Goal: Task Accomplishment & Management: Manage account settings

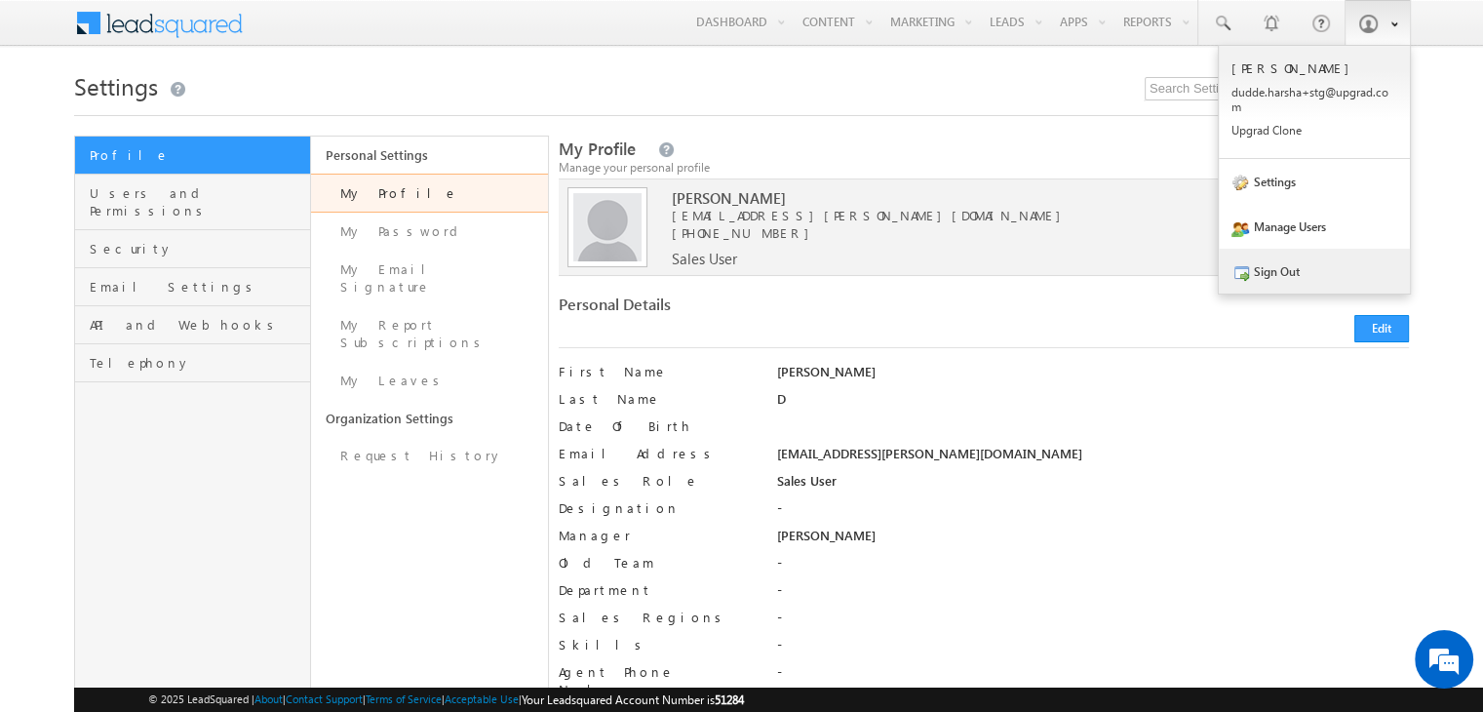
click at [1292, 270] on link "Sign Out" at bounding box center [1314, 271] width 191 height 45
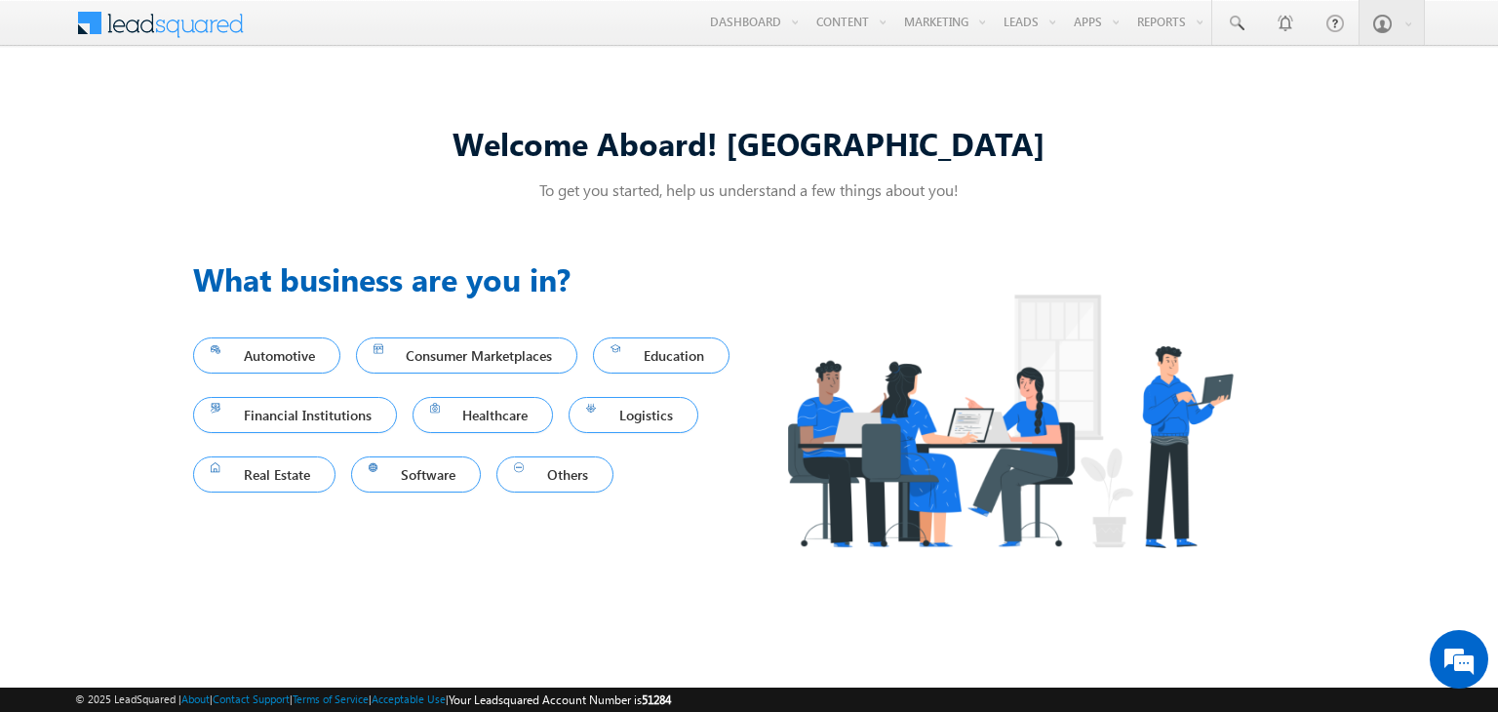
click at [164, 23] on span at bounding box center [172, 21] width 141 height 34
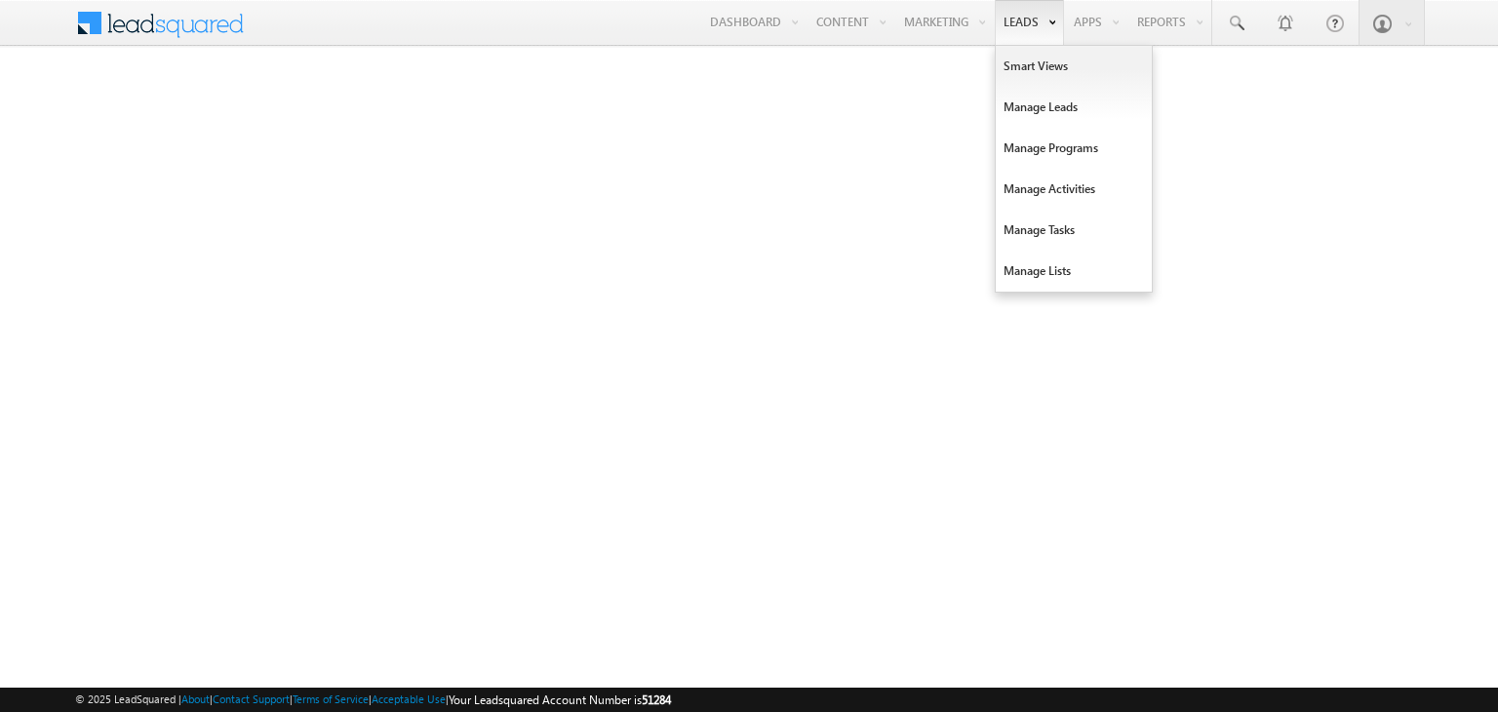
click at [1022, 20] on link "Leads" at bounding box center [1029, 22] width 69 height 45
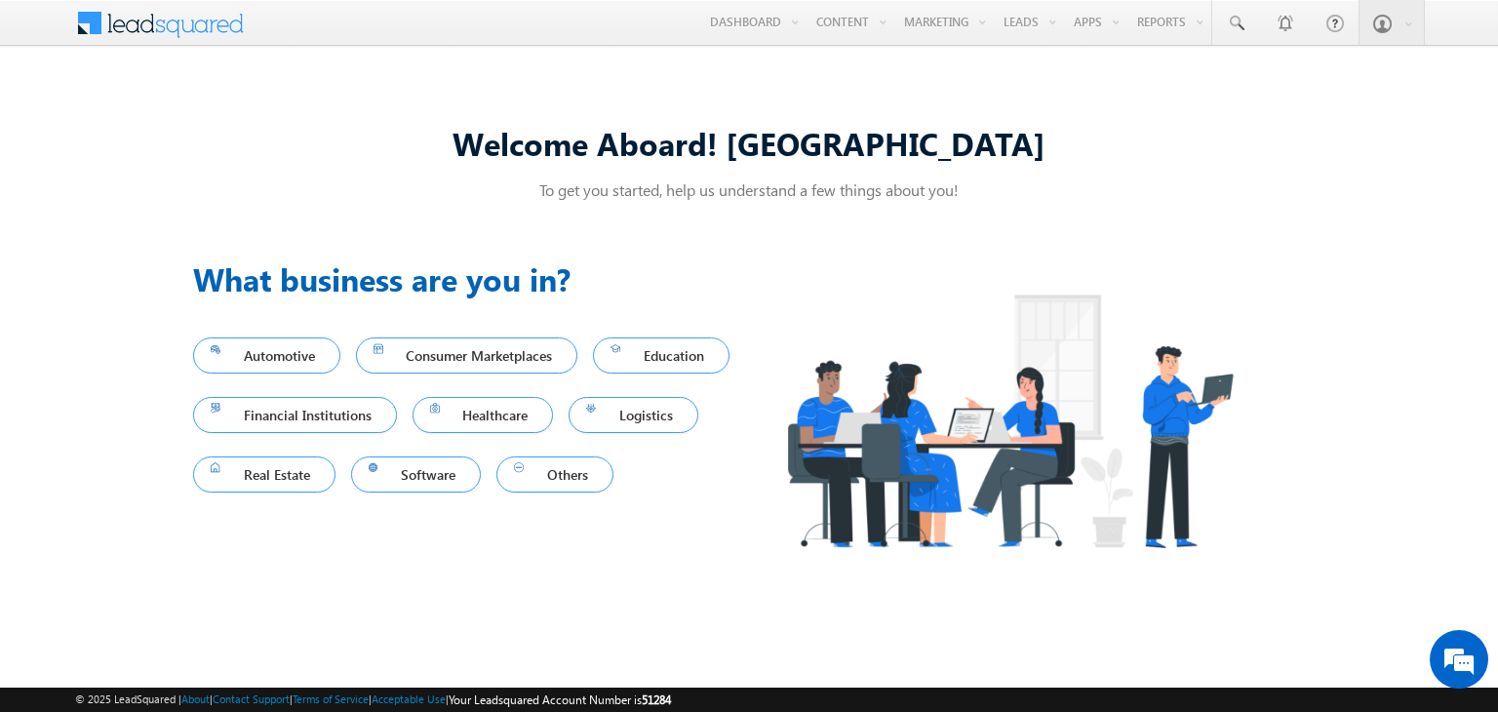
click at [628, 87] on div "Welcome Aboard! Harsha To get you started, help us understand a few things abou…" at bounding box center [749, 355] width 1498 height 581
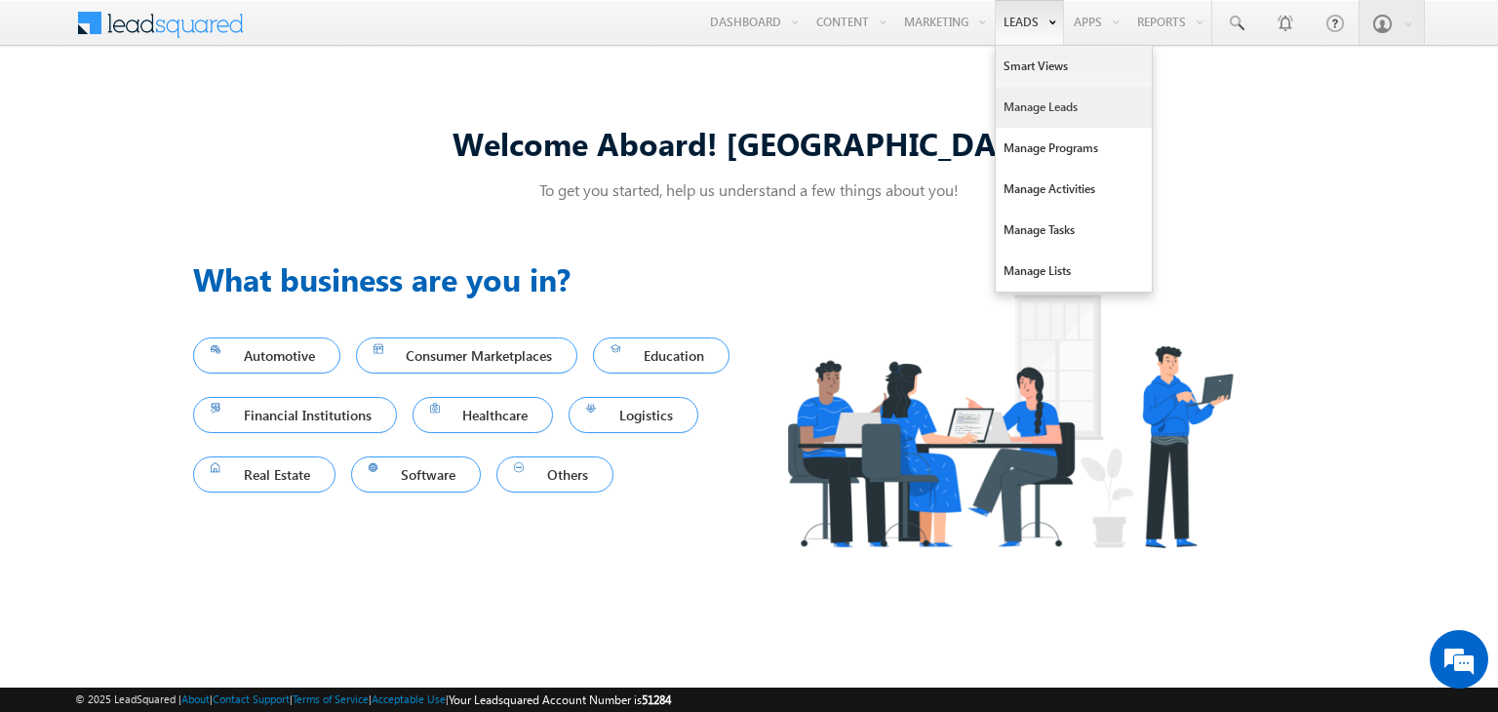
click at [1034, 115] on link "Manage Leads" at bounding box center [1074, 107] width 156 height 41
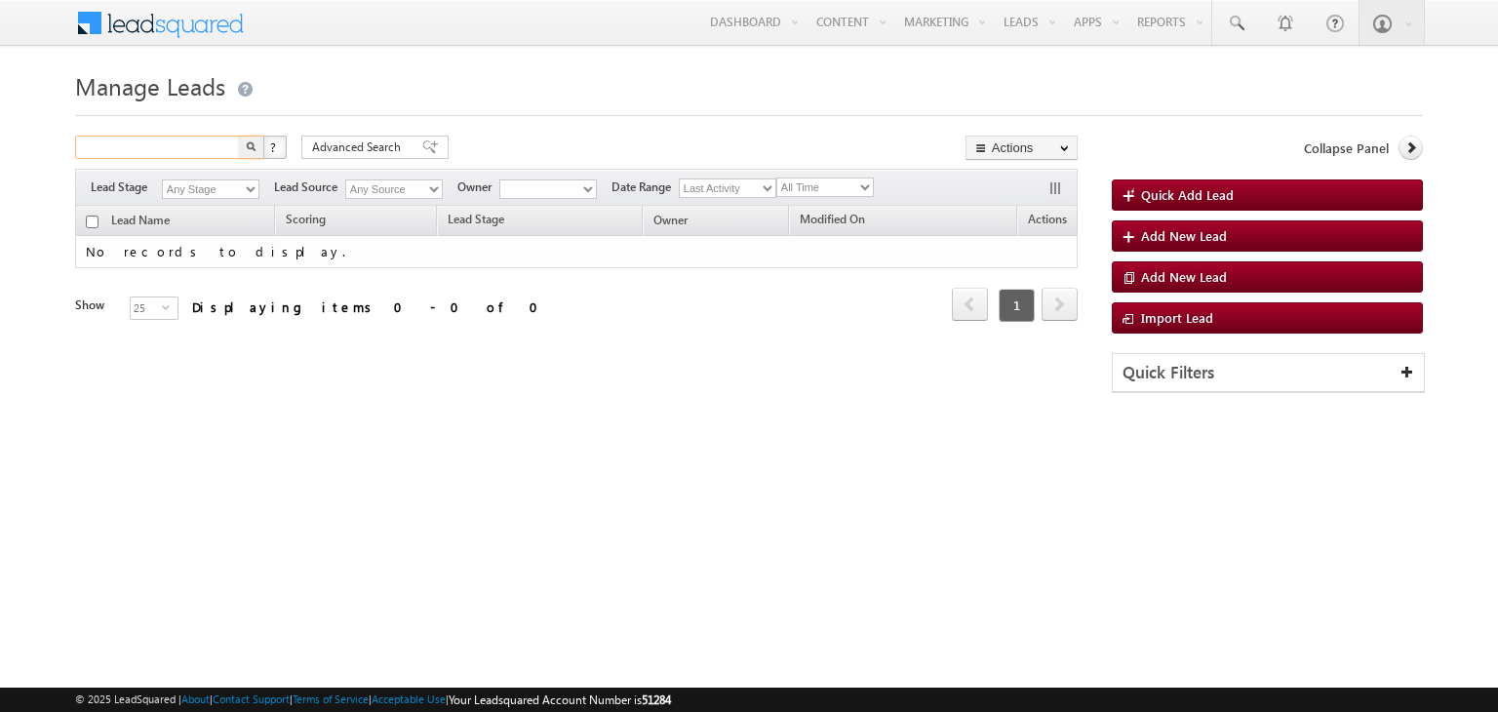
click at [221, 139] on input "text" at bounding box center [158, 147] width 167 height 23
type input "Search Leads"
click at [509, 100] on h1 "Manage Leads" at bounding box center [749, 84] width 1348 height 38
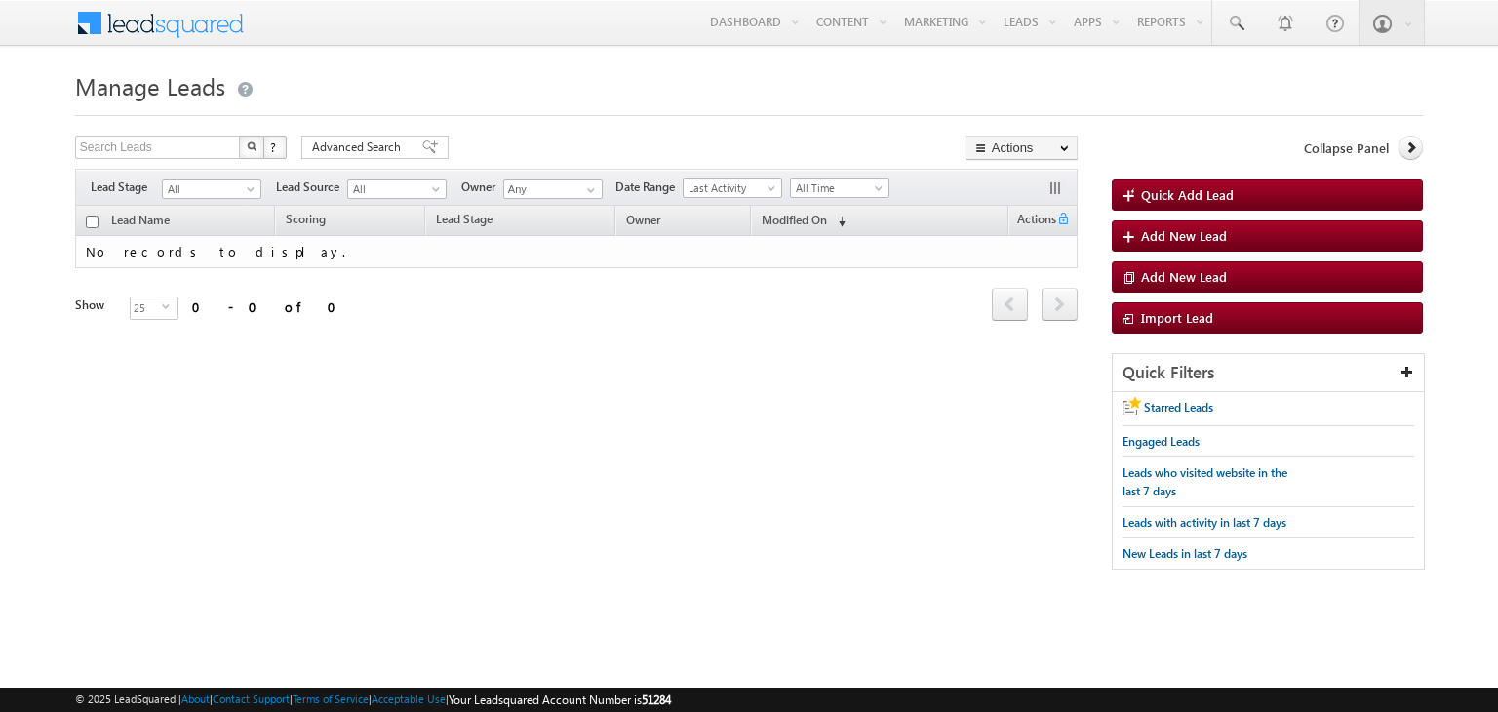
click at [587, 71] on h1 "Manage Leads" at bounding box center [749, 84] width 1348 height 38
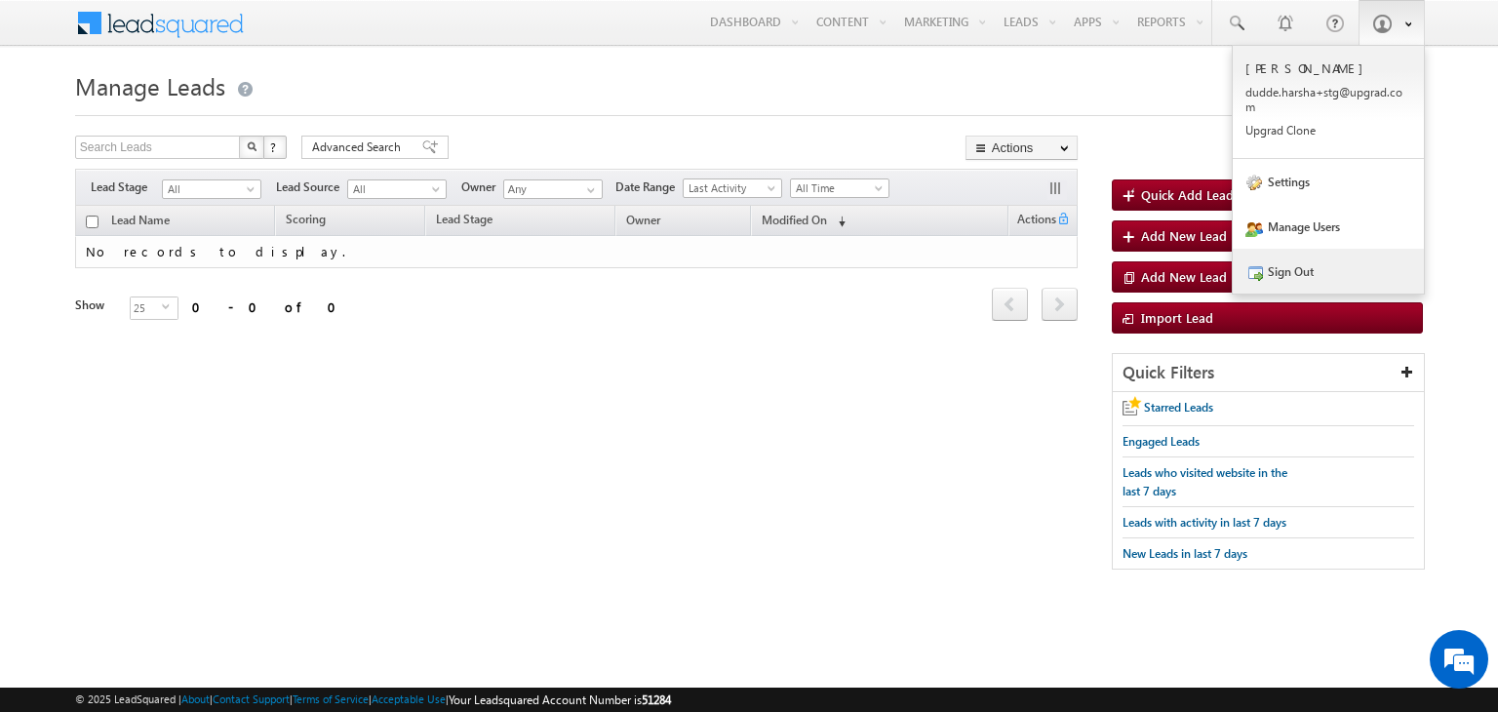
click at [1268, 277] on link "Sign Out" at bounding box center [1328, 271] width 191 height 45
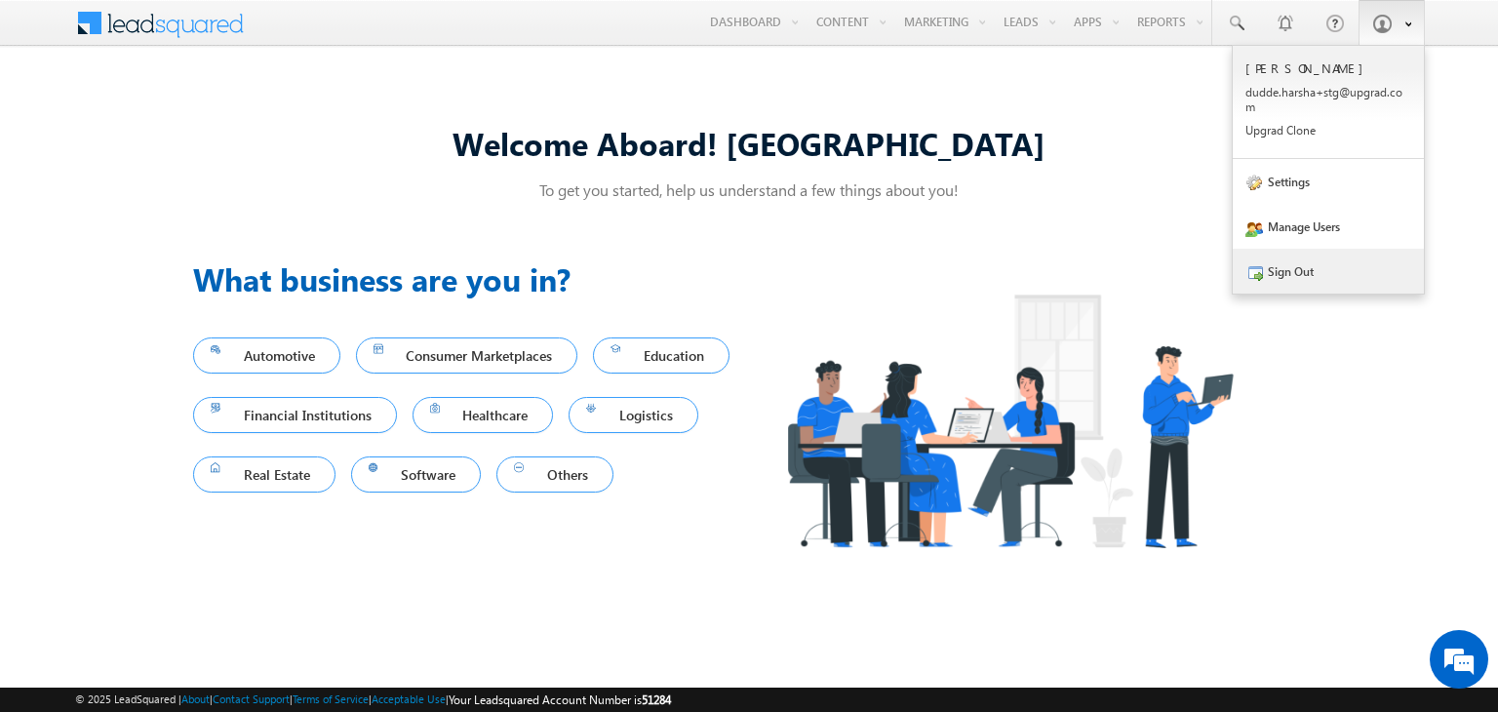
click at [1296, 277] on link "Sign Out" at bounding box center [1328, 271] width 191 height 45
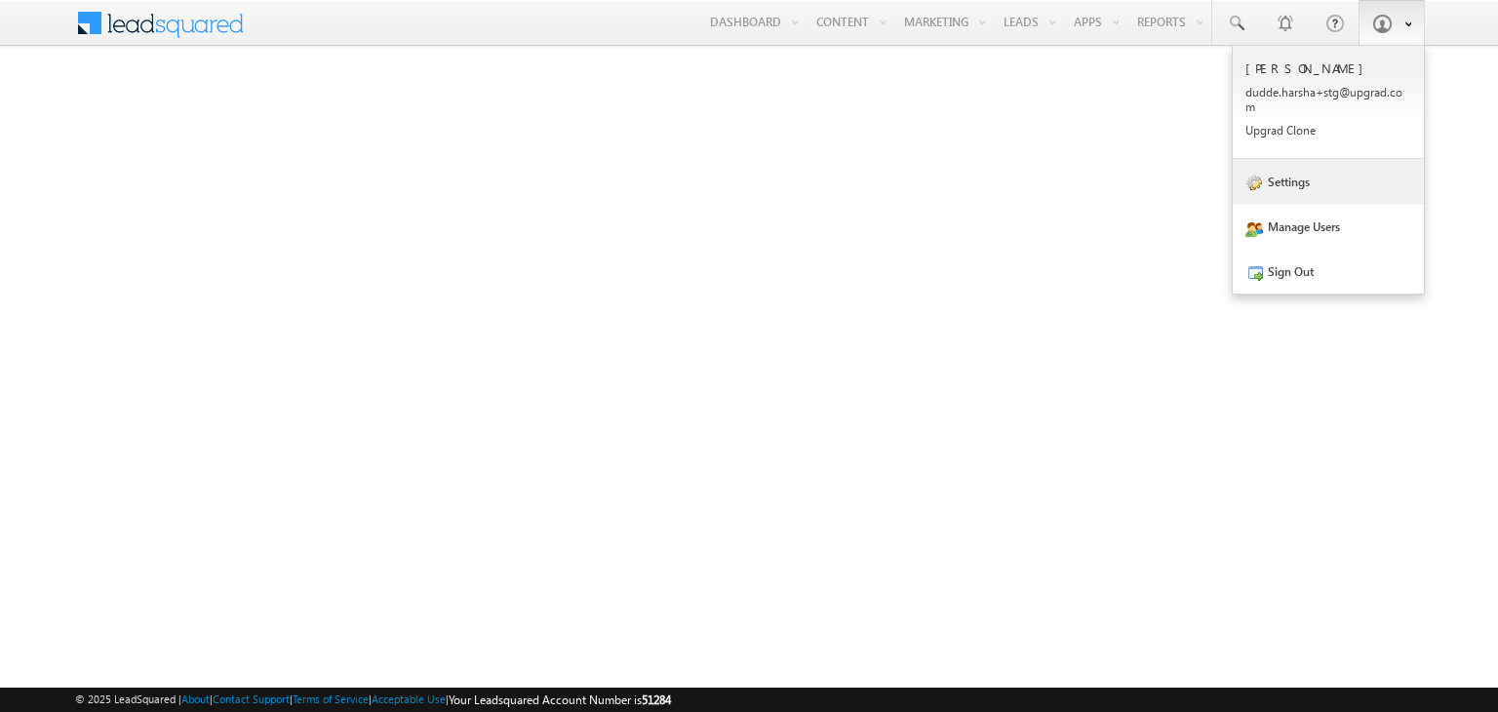
drag, startPoint x: 0, startPoint y: 0, endPoint x: 1283, endPoint y: 186, distance: 1296.7
click at [1283, 186] on link "Settings" at bounding box center [1328, 181] width 191 height 45
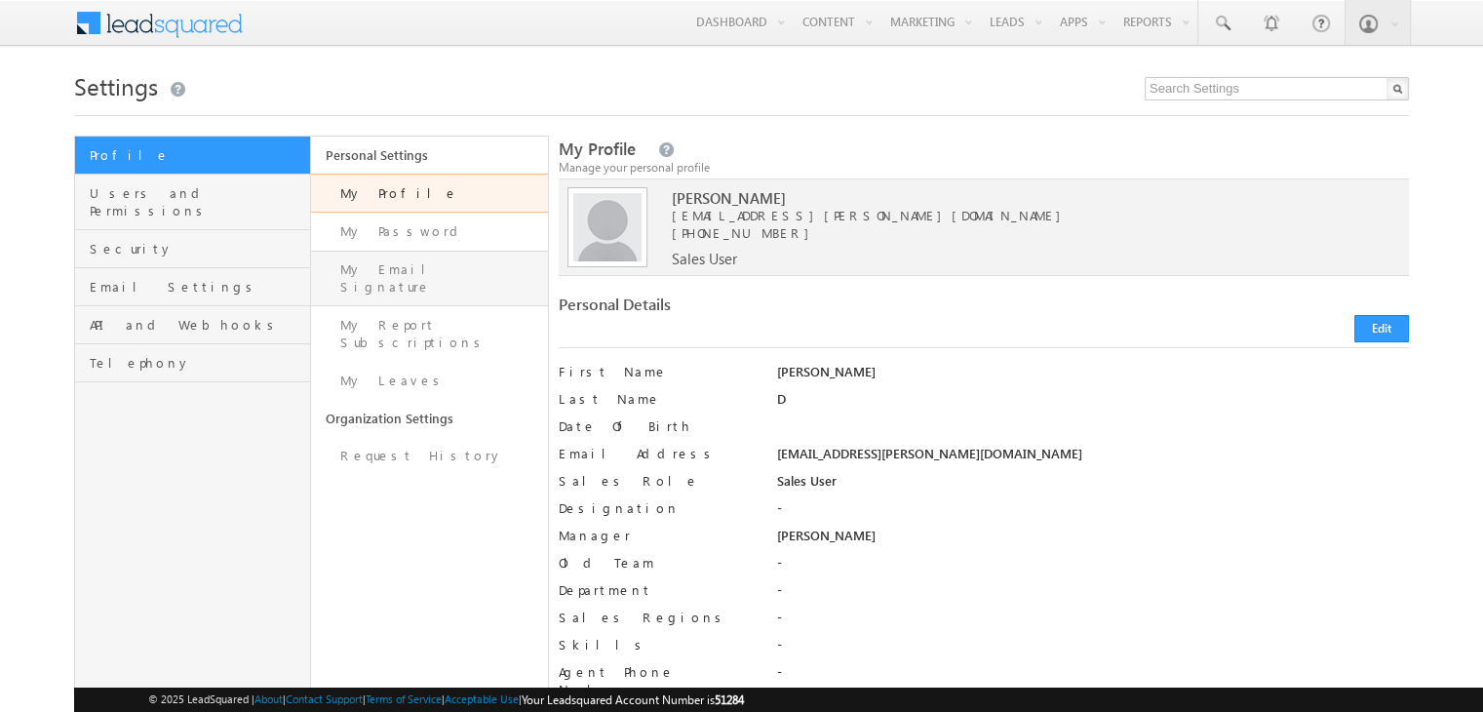
click at [369, 259] on link "My Email Signature" at bounding box center [429, 279] width 236 height 56
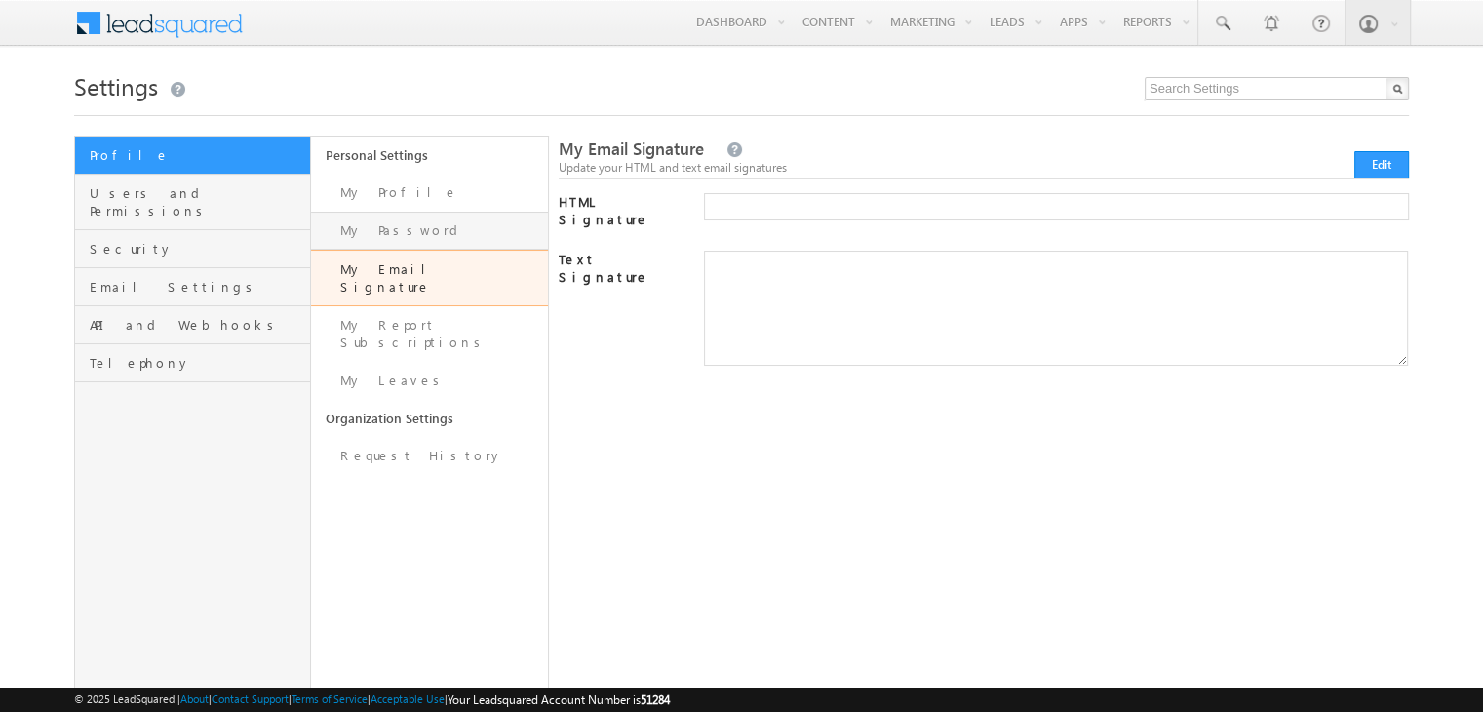
click at [394, 235] on link "My Password" at bounding box center [429, 231] width 236 height 38
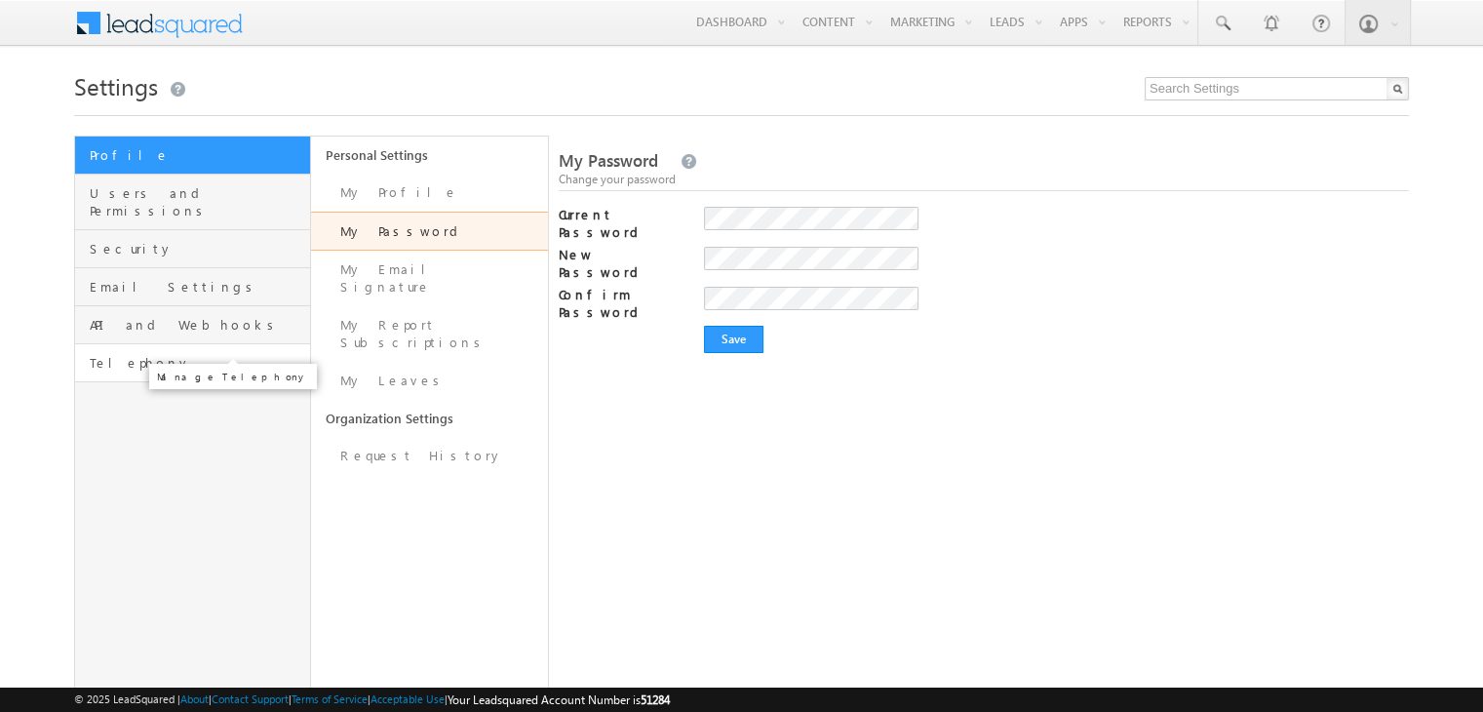
click at [117, 354] on span "Telephony" at bounding box center [197, 363] width 215 height 18
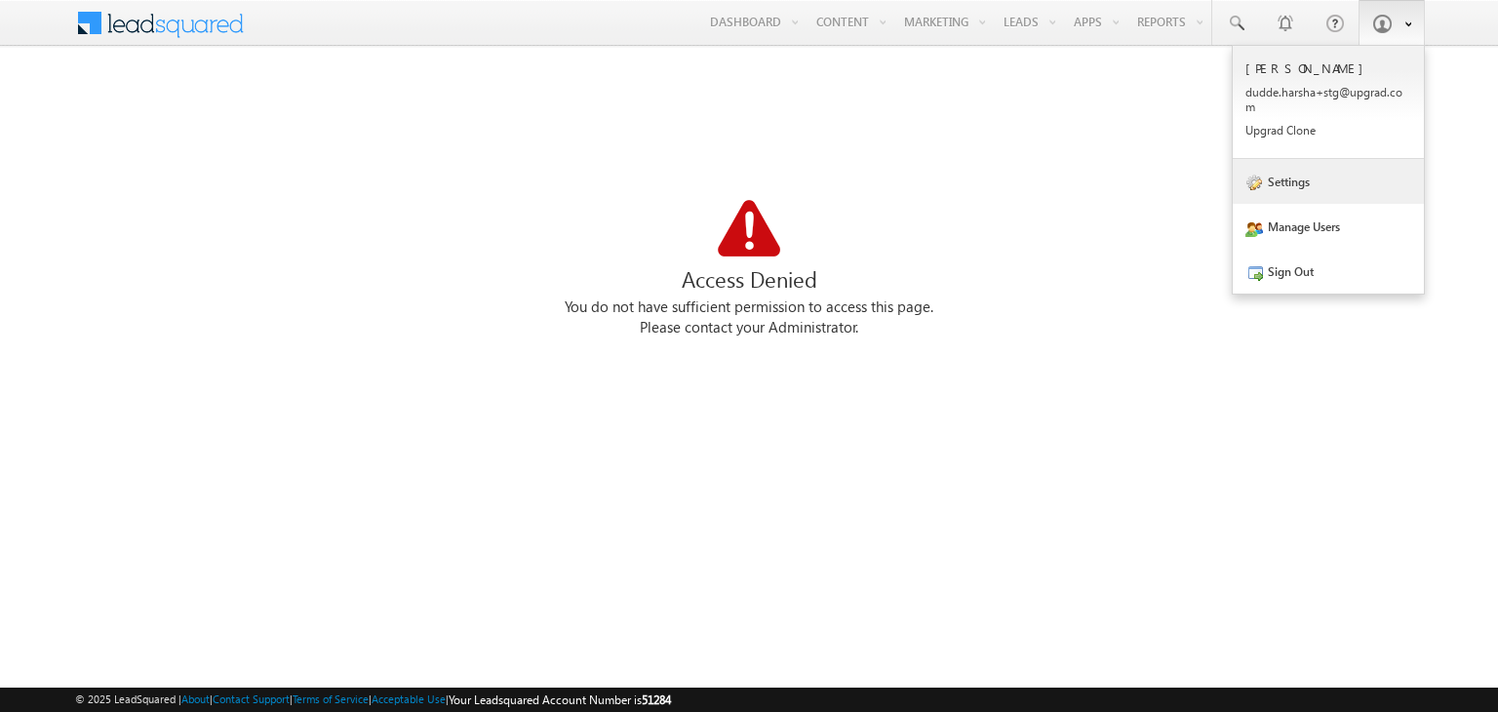
click at [1293, 184] on link "Settings" at bounding box center [1328, 181] width 191 height 45
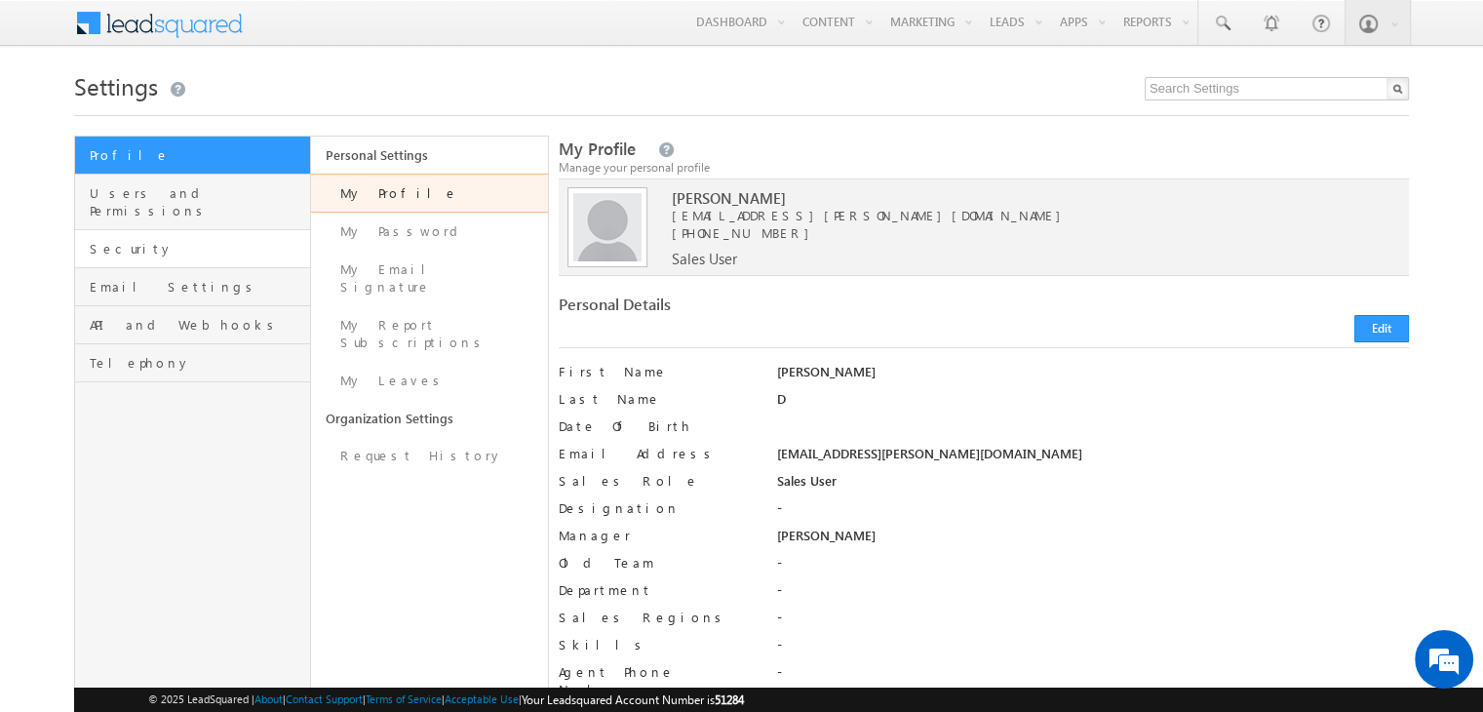
click at [166, 230] on link "Security" at bounding box center [192, 249] width 235 height 38
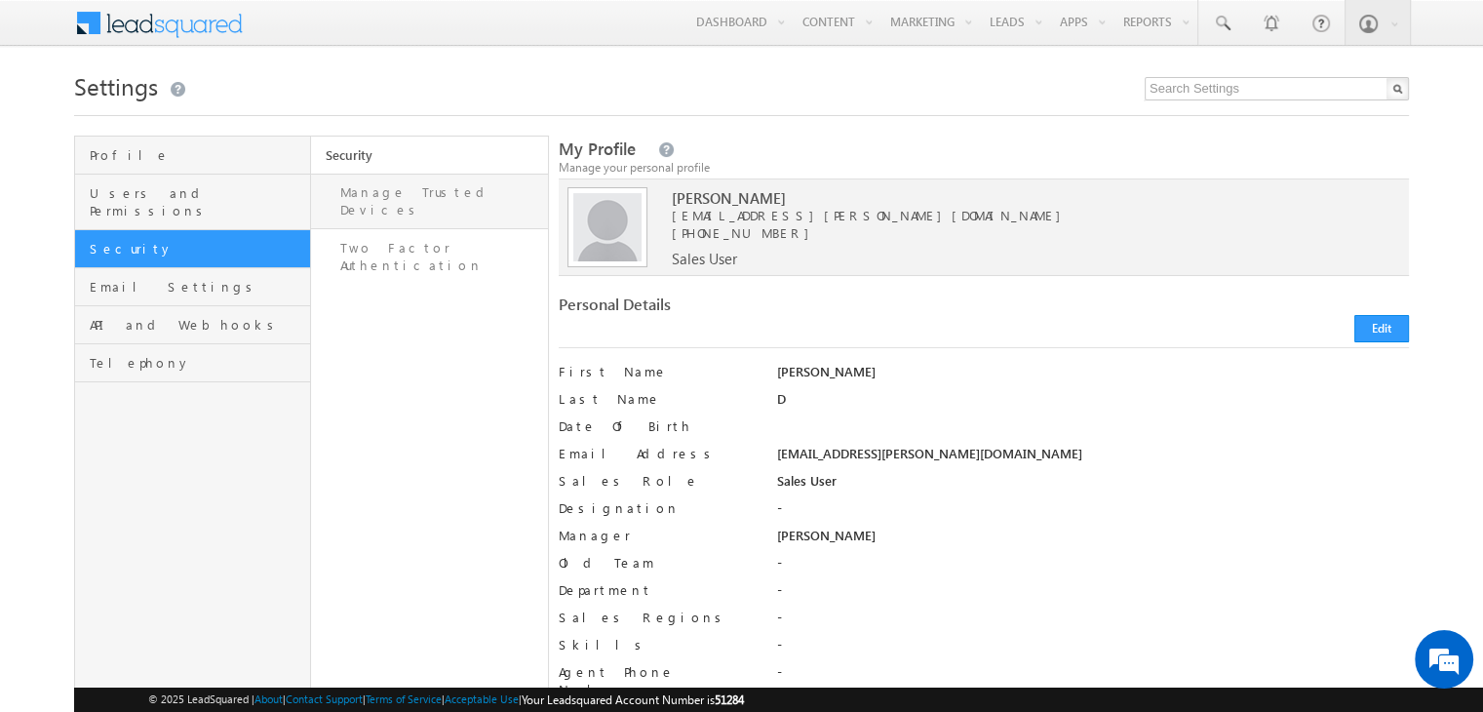
click at [401, 192] on link "Manage Trusted Devices" at bounding box center [429, 202] width 236 height 56
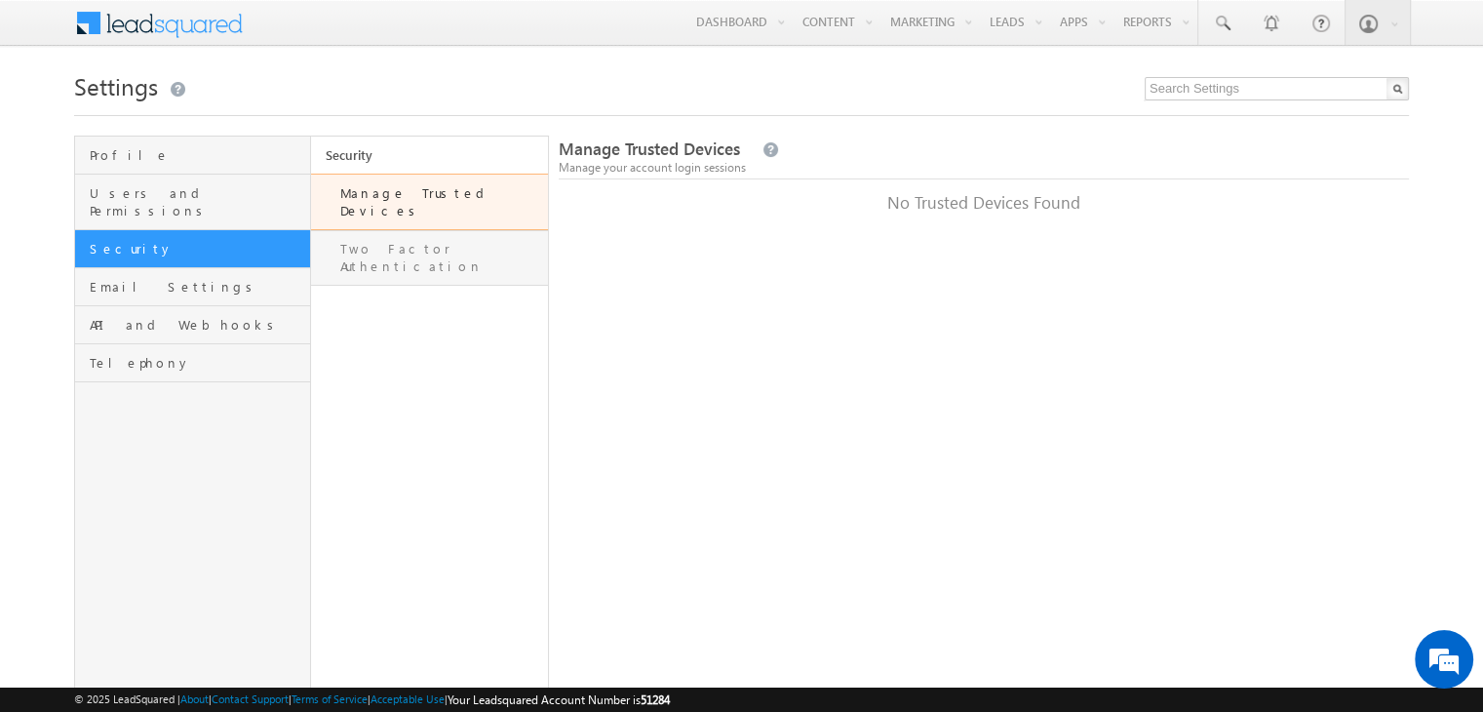
click at [413, 231] on link "Two Factor Authentication" at bounding box center [429, 258] width 236 height 56
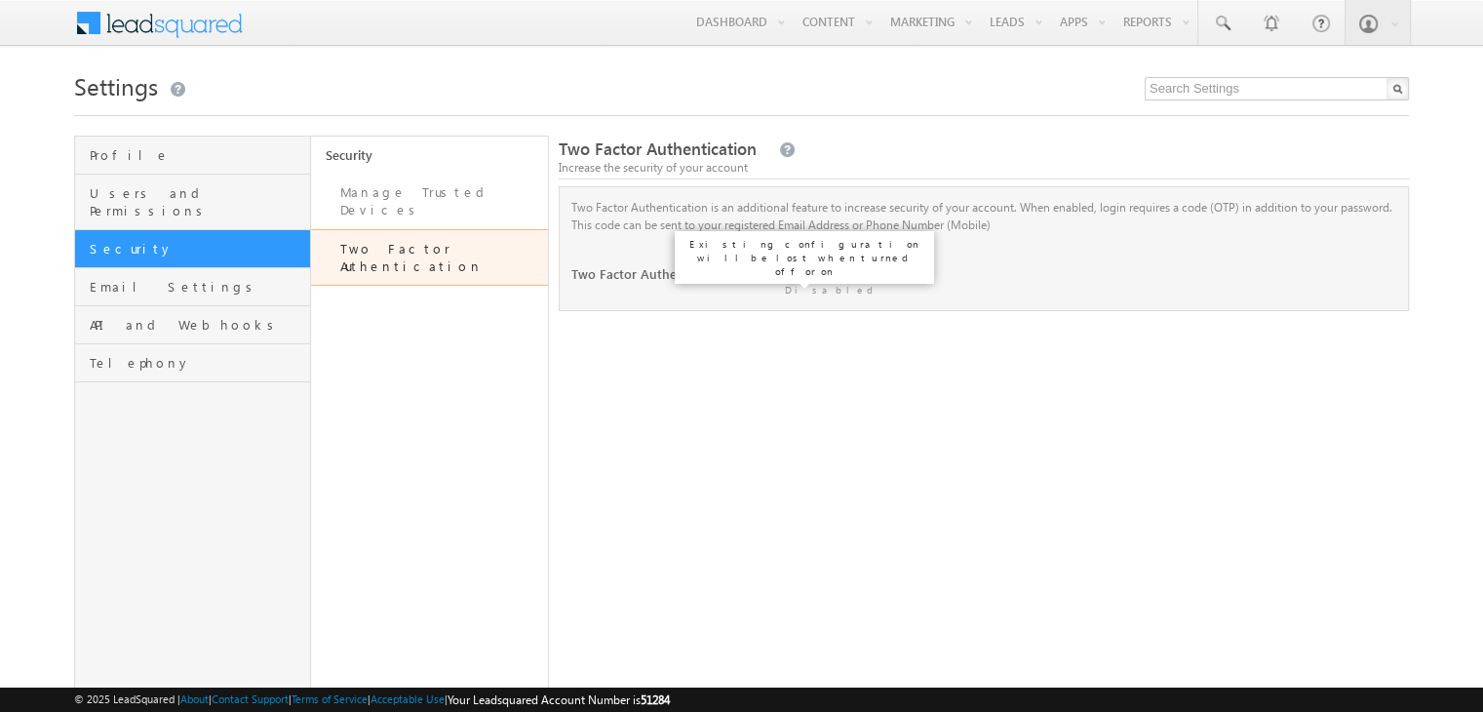
click at [802, 265] on label at bounding box center [802, 265] width 39 height 0
click at [0, 0] on input "checkbox" at bounding box center [0, 0] width 0 height 0
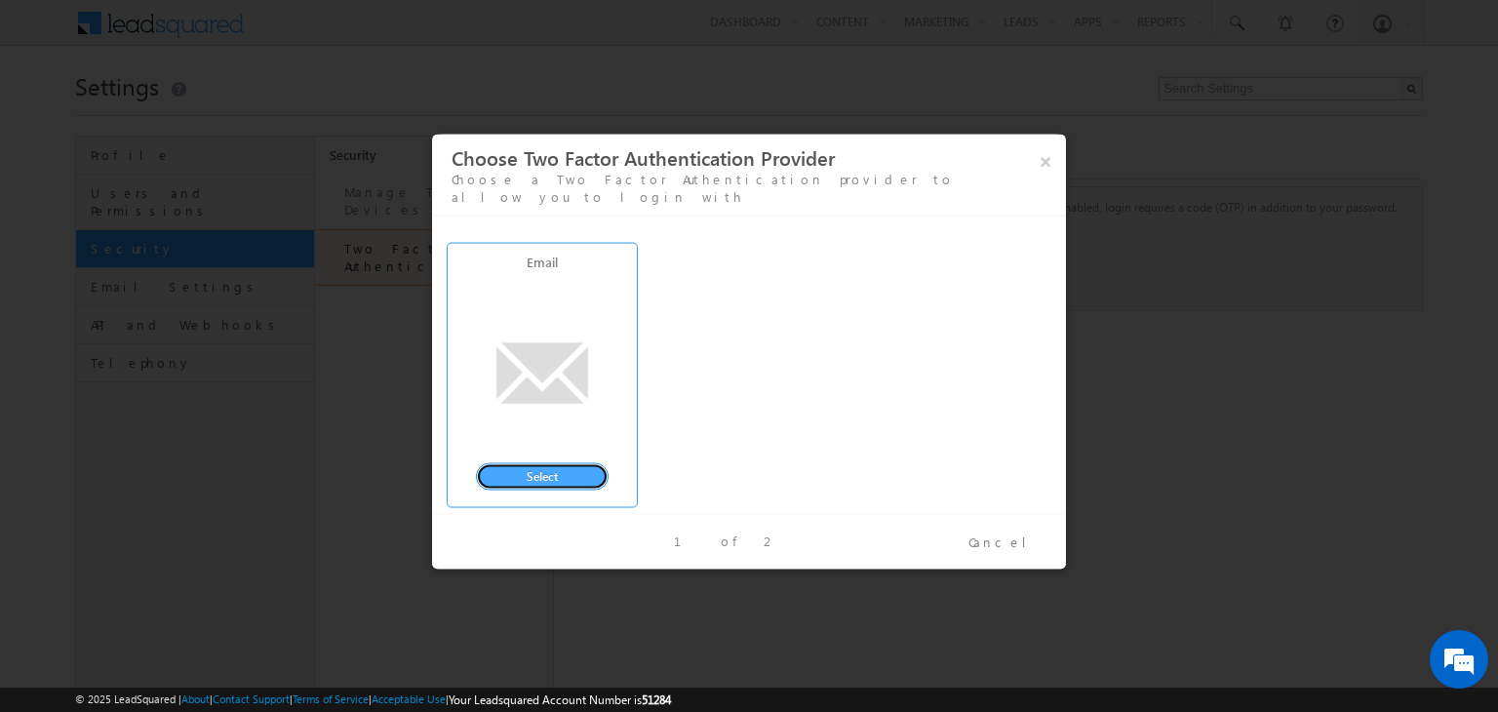
click at [546, 465] on button "Select" at bounding box center [542, 476] width 133 height 27
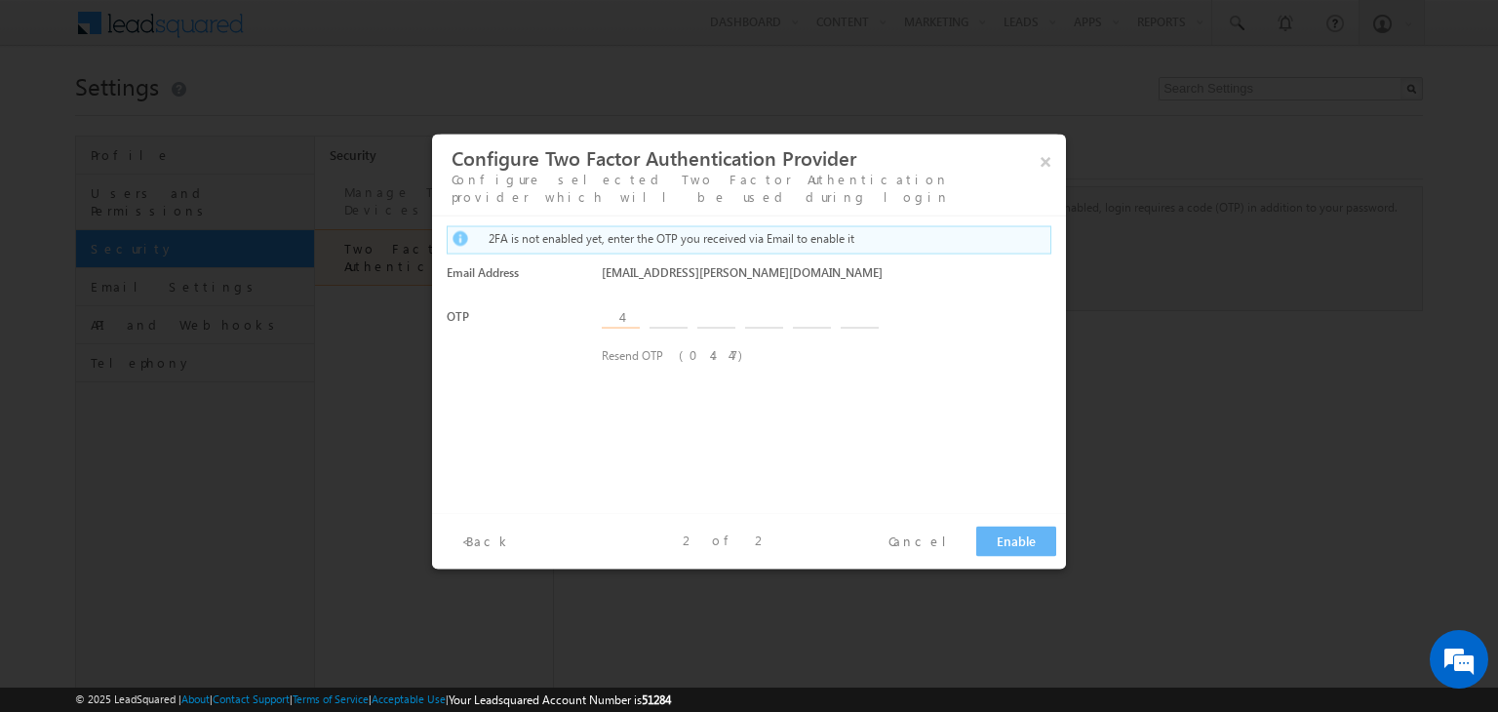
type input "4"
type input "5"
type input "0"
type input "6"
type input "7"
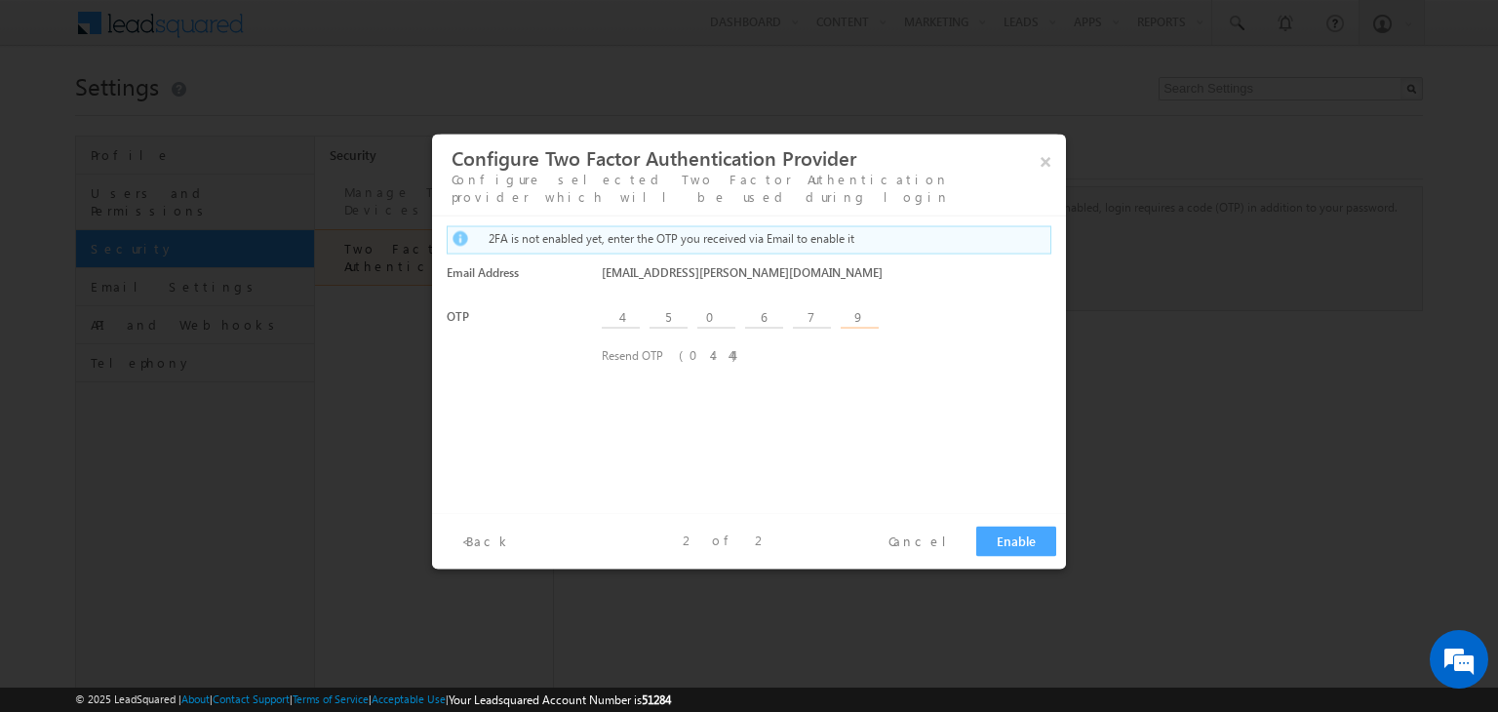
type input "9"
click at [1008, 543] on button "Enable" at bounding box center [1016, 542] width 80 height 30
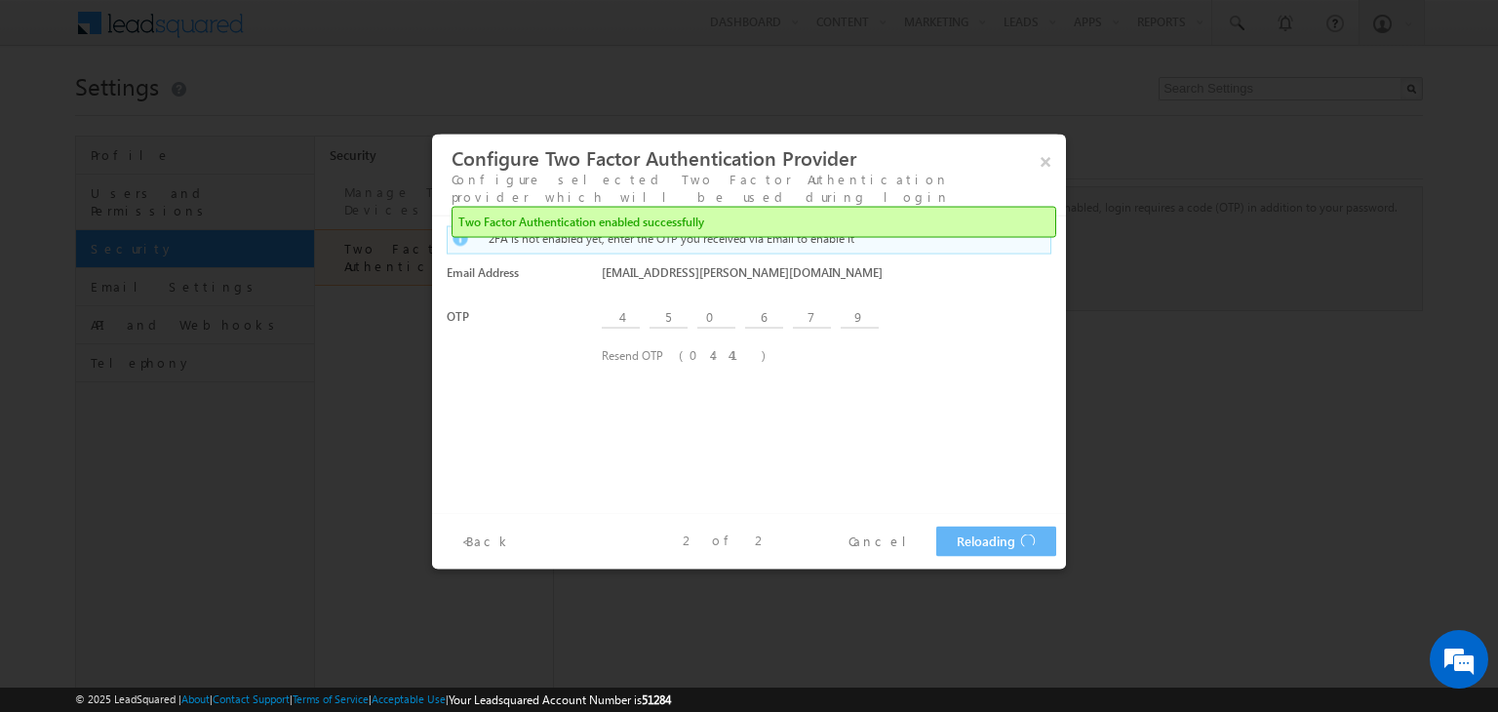
click at [1123, 406] on div at bounding box center [749, 356] width 1498 height 712
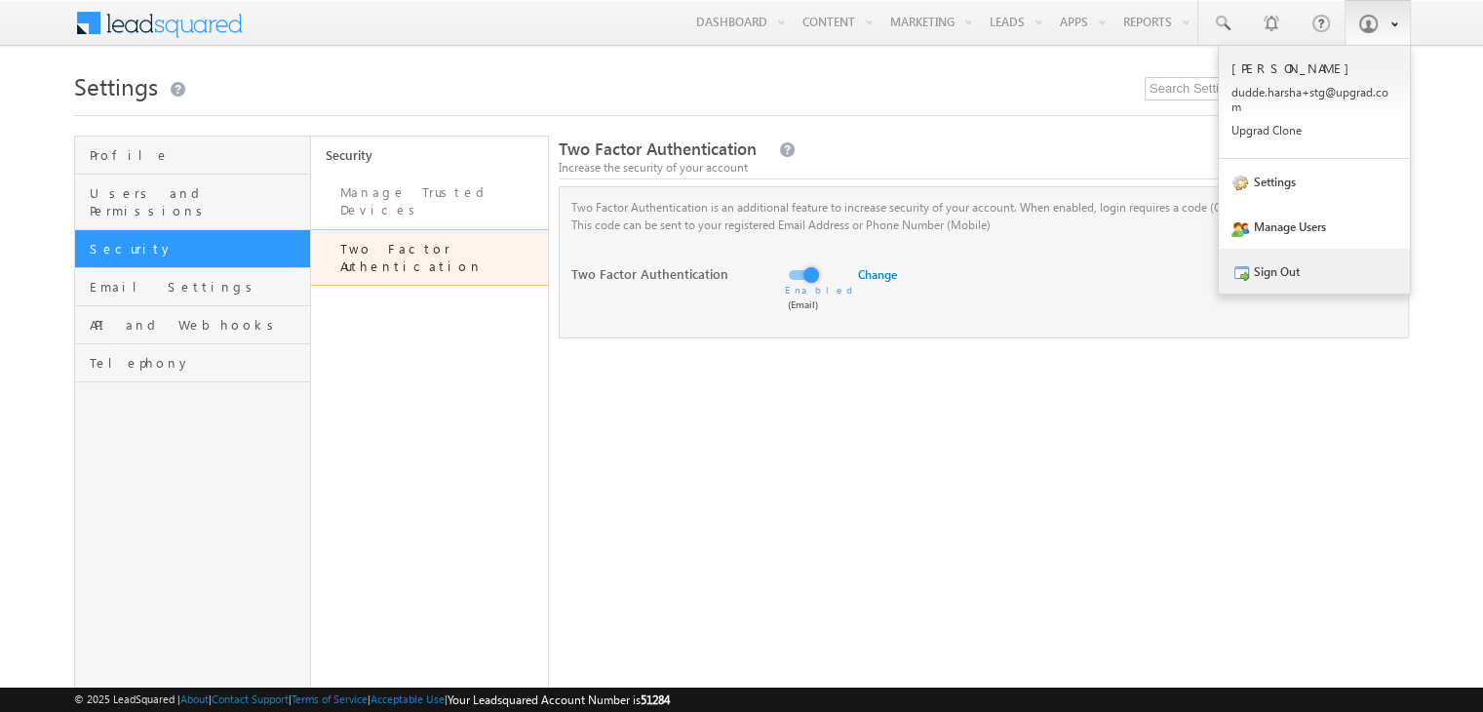
click at [1266, 278] on link "Sign Out" at bounding box center [1314, 271] width 191 height 45
